Goal: Task Accomplishment & Management: Manage account settings

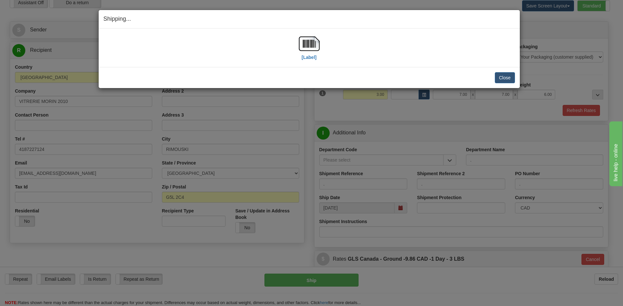
scroll to position [31, 0]
click at [511, 78] on button "Close" at bounding box center [504, 77] width 20 height 11
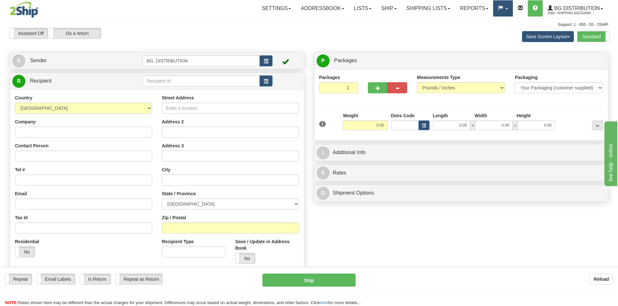
click at [506, 7] on link at bounding box center [502, 8] width 19 height 16
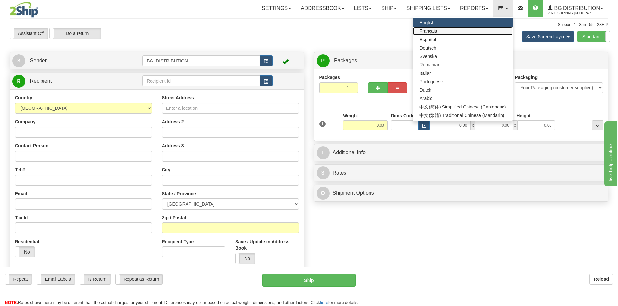
click at [482, 29] on link "Français" at bounding box center [462, 31] width 99 height 8
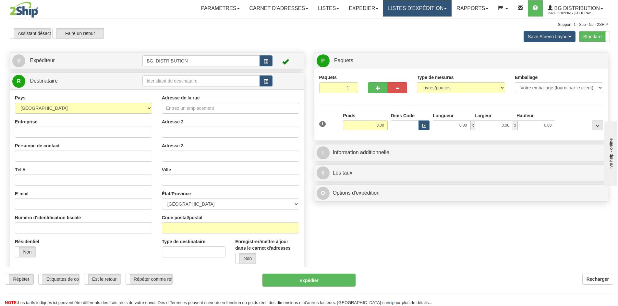
click at [442, 8] on link "LISTES D'EXPÉDITION" at bounding box center [417, 8] width 68 height 16
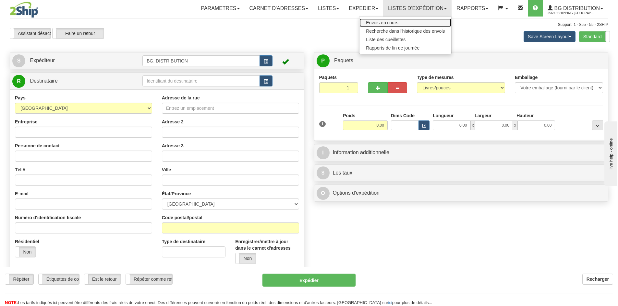
click at [411, 22] on link "Envois en cours" at bounding box center [405, 22] width 92 height 8
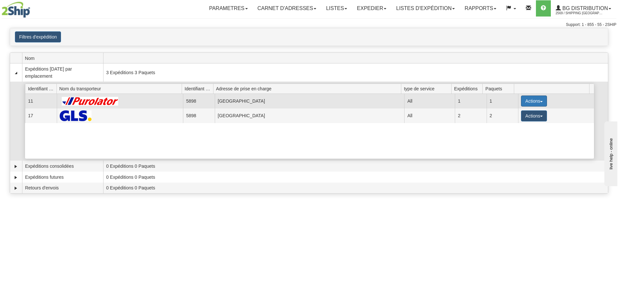
click at [532, 106] on button "Actions" at bounding box center [534, 101] width 26 height 11
click at [502, 111] on span "Détails" at bounding box center [510, 113] width 18 height 5
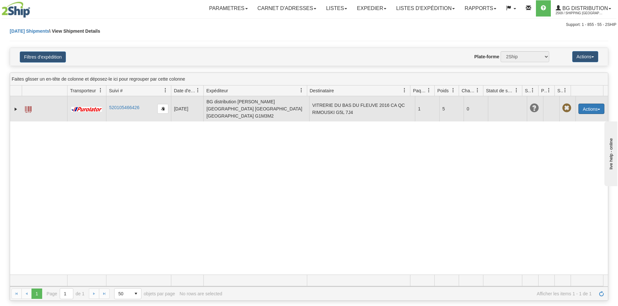
click at [587, 106] on button "Actions" at bounding box center [591, 109] width 26 height 10
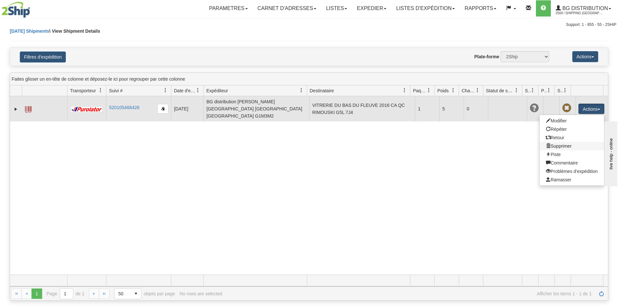
click at [562, 146] on link "Supprimer" at bounding box center [571, 146] width 65 height 8
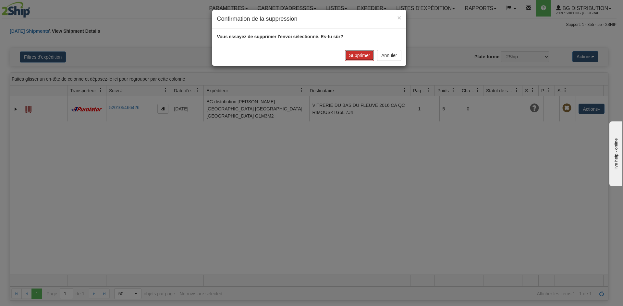
click at [359, 57] on button "Supprimer" at bounding box center [360, 55] width 30 height 11
